Goal: Transaction & Acquisition: Obtain resource

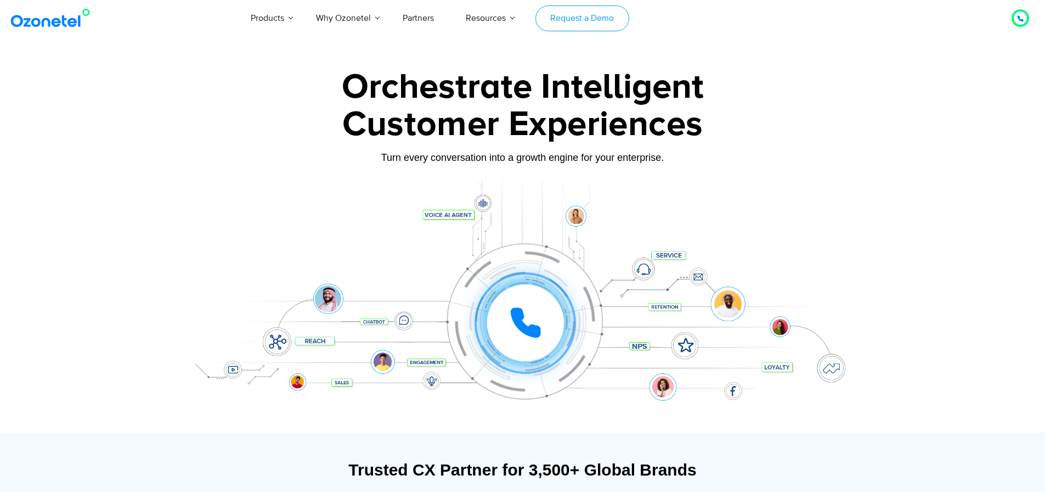
click at [569, 20] on link "Request a Demo" at bounding box center [583, 18] width 94 height 26
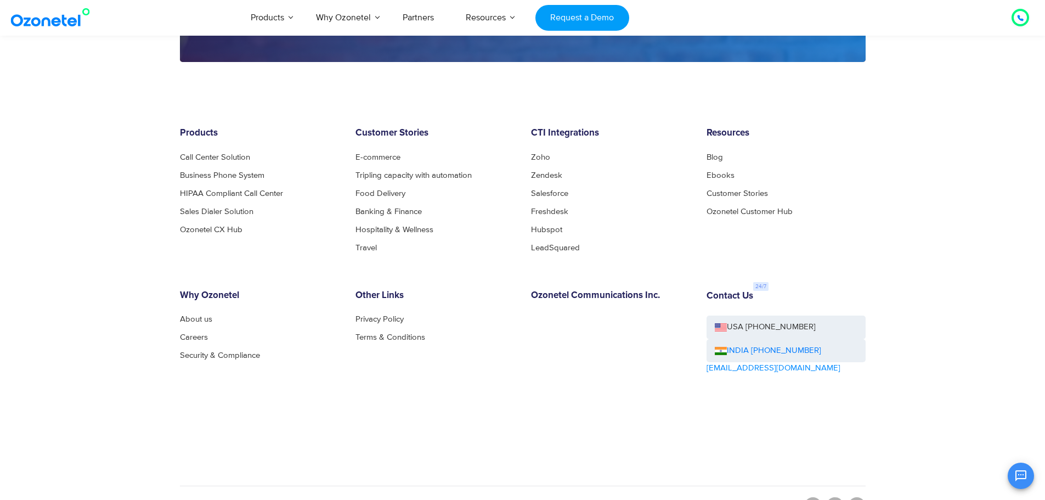
scroll to position [1700, 0]
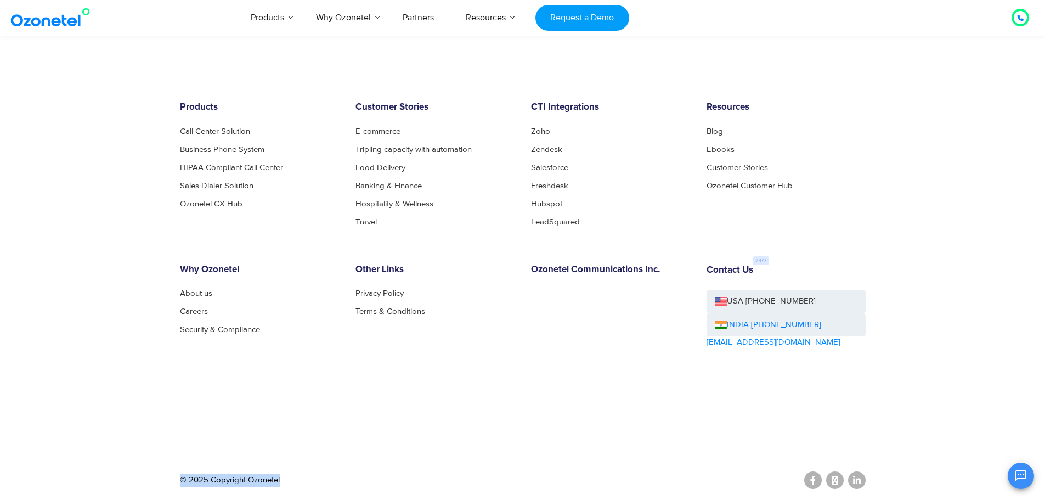
drag, startPoint x: 285, startPoint y: 476, endPoint x: 176, endPoint y: 461, distance: 110.1
click at [176, 461] on div "Products Call Center Solution Business Phone System HIPAA Compliant Call Center…" at bounding box center [523, 300] width 702 height 397
click at [112, 369] on footer "Products Call Center Solution Business Phone System HIPAA Compliant Call Center…" at bounding box center [522, 273] width 1045 height 452
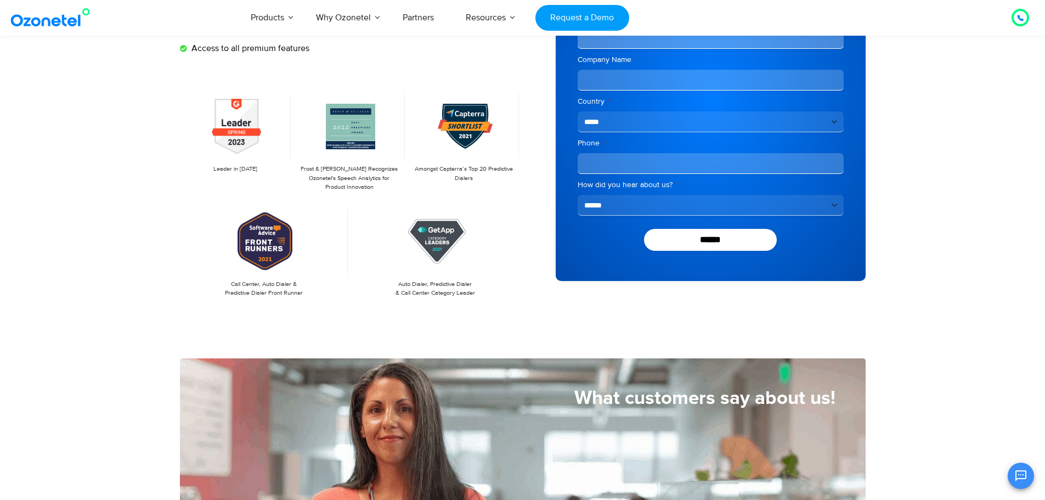
scroll to position [164, 0]
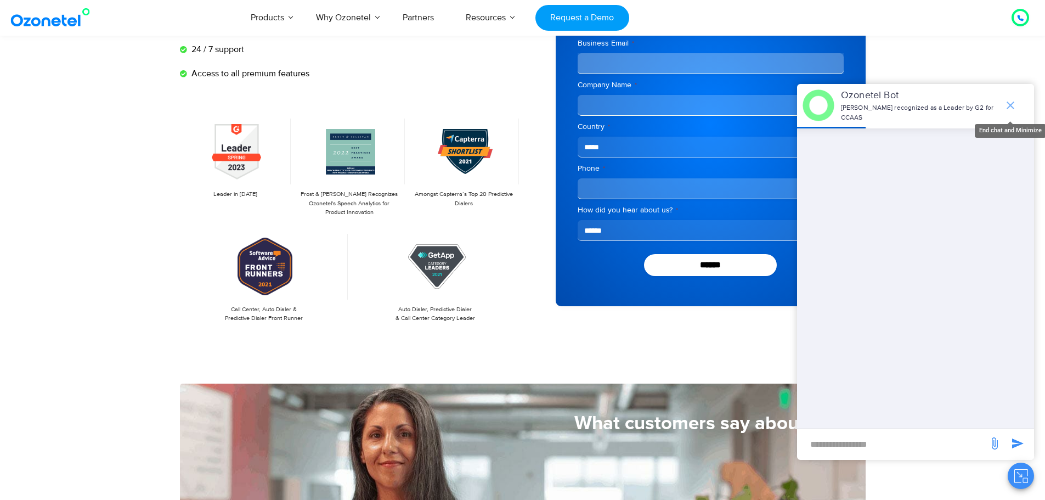
click at [1012, 107] on icon "end chat or minimize" at bounding box center [1011, 106] width 8 height 8
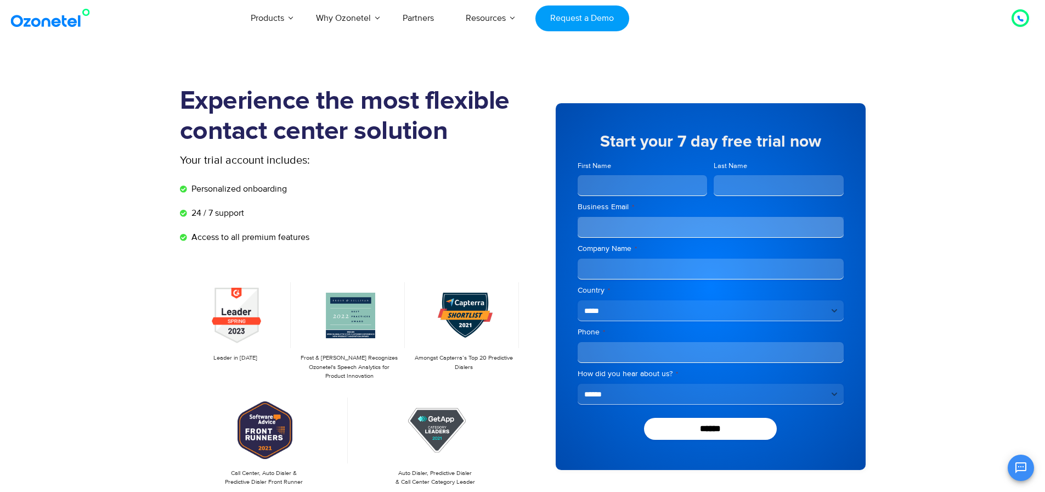
scroll to position [0, 0]
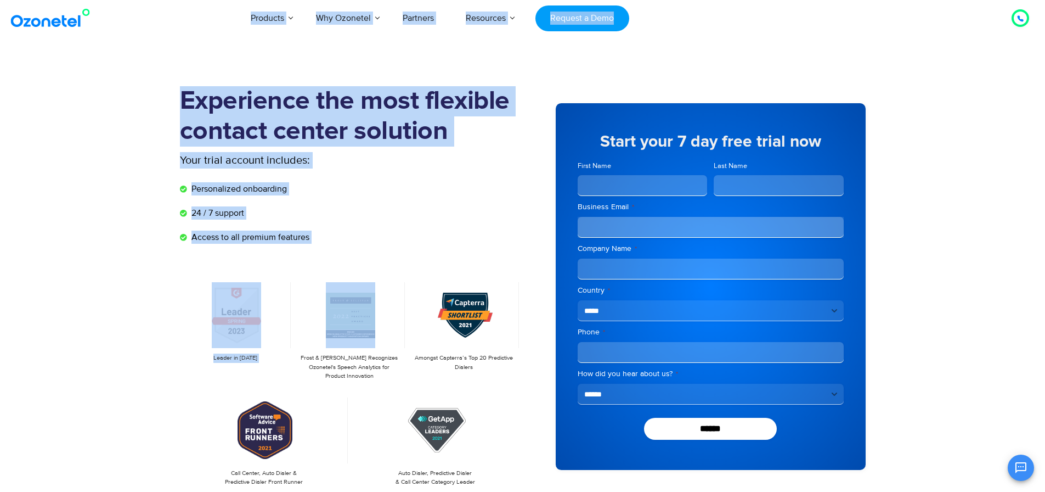
drag, startPoint x: 141, startPoint y: 21, endPoint x: 302, endPoint y: 356, distance: 371.1
click at [125, 273] on section "Experience the most flexible contact center solution Your trial account include…" at bounding box center [522, 303] width 1045 height 488
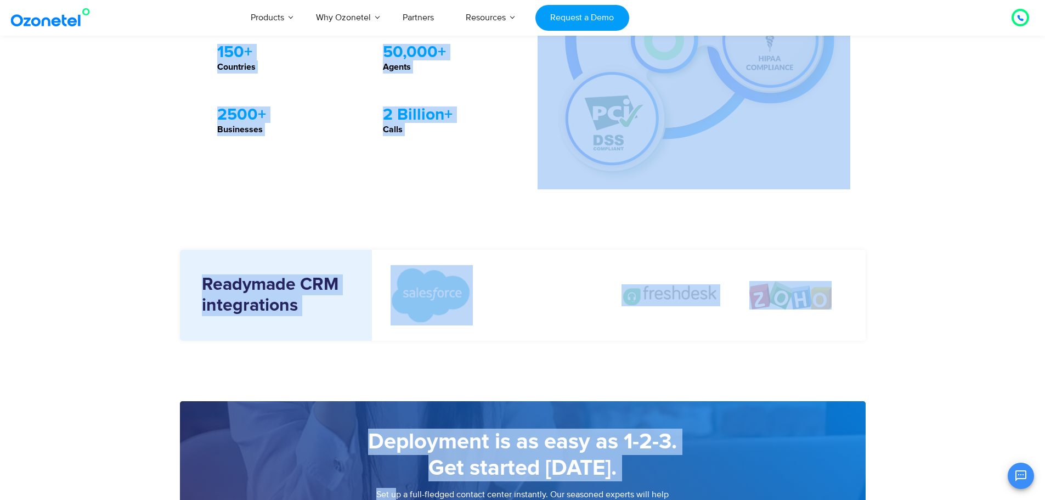
scroll to position [1332, 0]
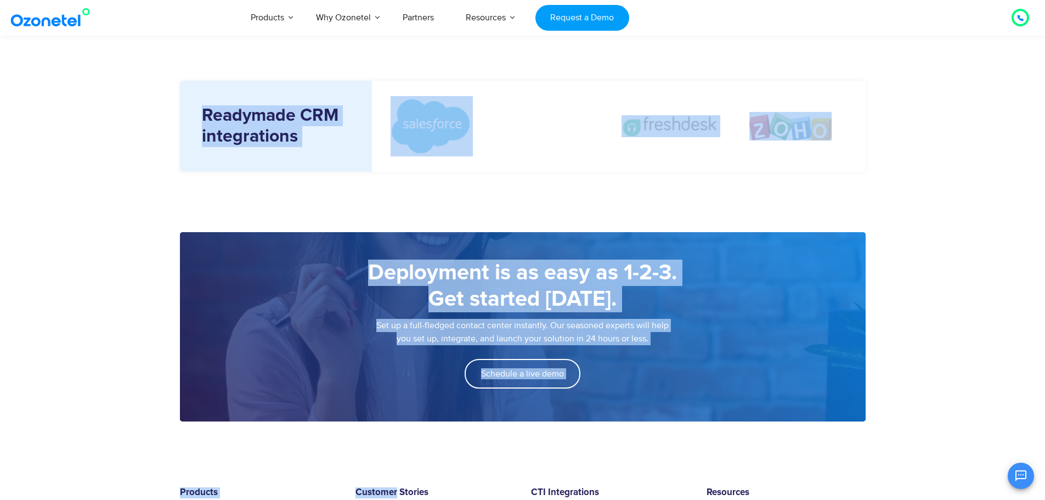
drag, startPoint x: 171, startPoint y: 85, endPoint x: 396, endPoint y: 526, distance: 494.8
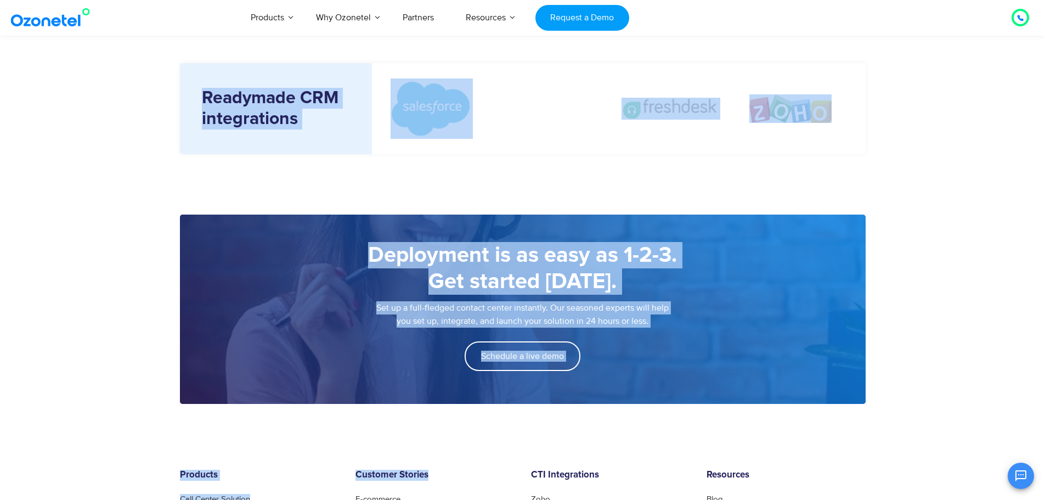
click at [111, 344] on section "Deployment is as easy as 1-2-3. Get started today. Set up a full-fledged contac…" at bounding box center [522, 284] width 1045 height 261
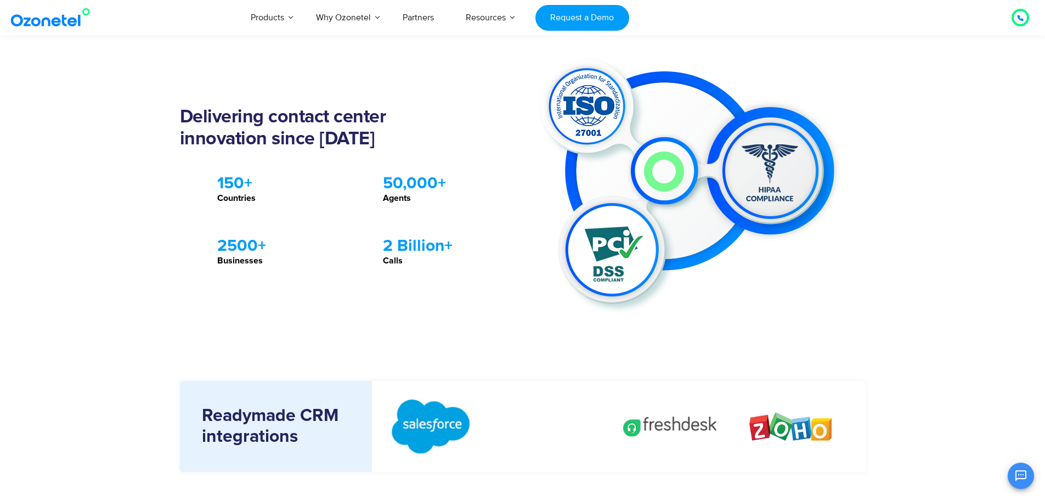
scroll to position [1042, 0]
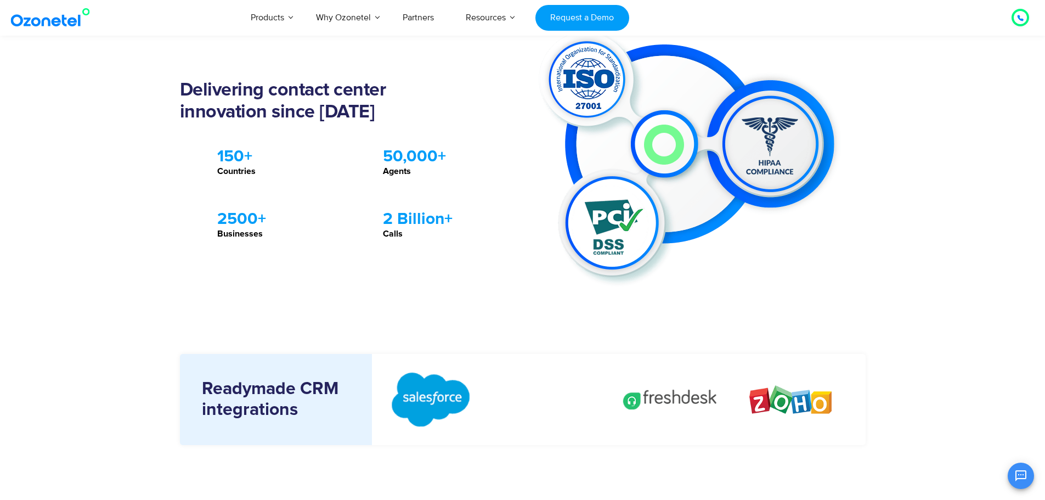
click at [483, 306] on section "Delivering contact center innovation since 2007 .st0{fill:#ED1C24 !important;} …" at bounding box center [522, 160] width 1045 height 388
